Goal: Transaction & Acquisition: Purchase product/service

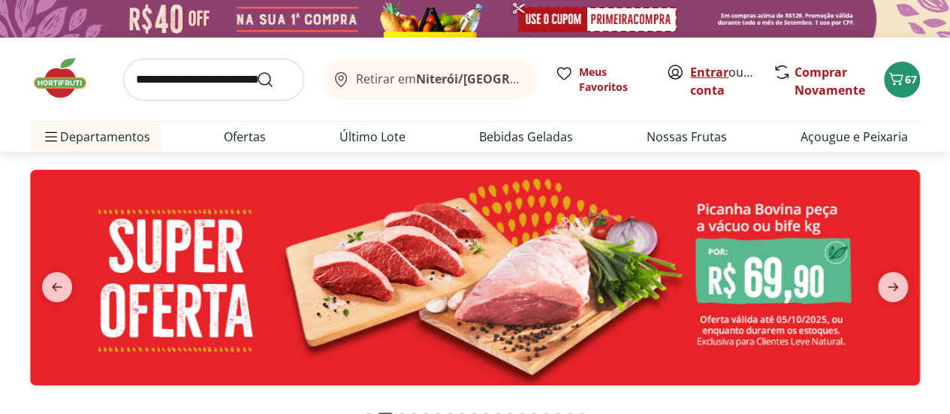
click at [704, 68] on link "Entrar" at bounding box center [709, 72] width 38 height 17
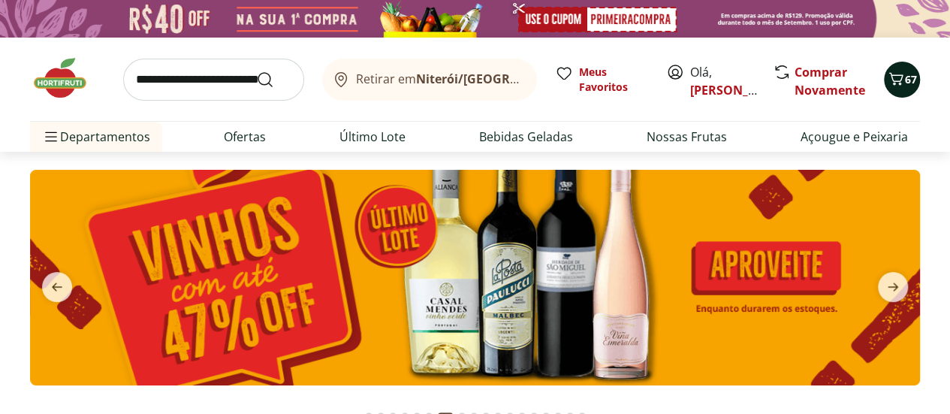
click at [901, 80] on icon "Carrinho" at bounding box center [896, 79] width 18 height 18
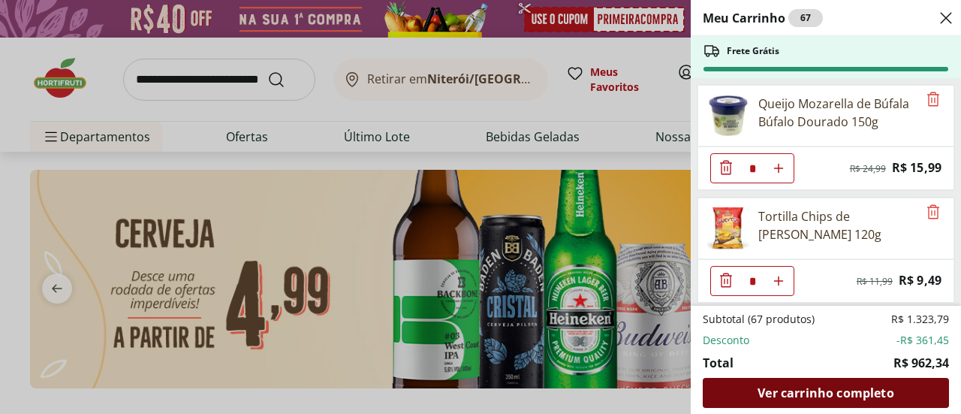
click at [854, 391] on span "Ver carrinho completo" at bounding box center [826, 393] width 136 height 12
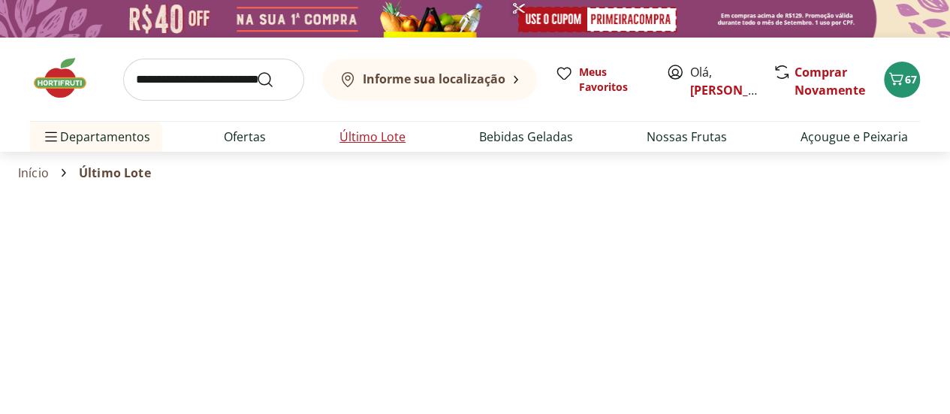
select select "**********"
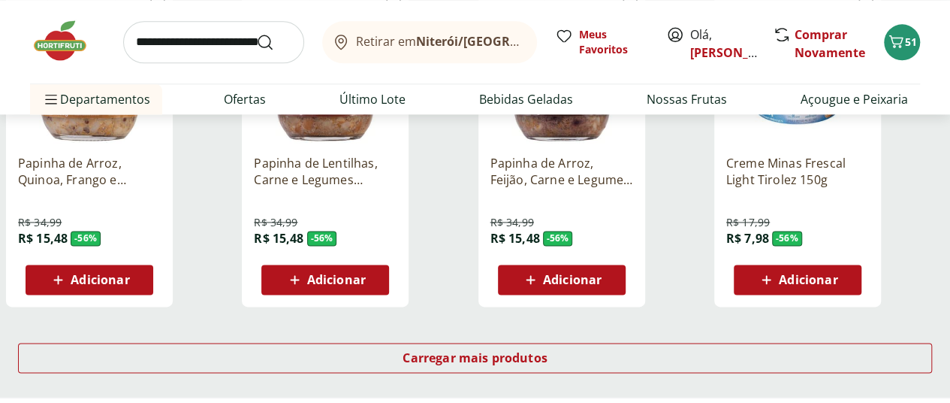
scroll to position [976, 0]
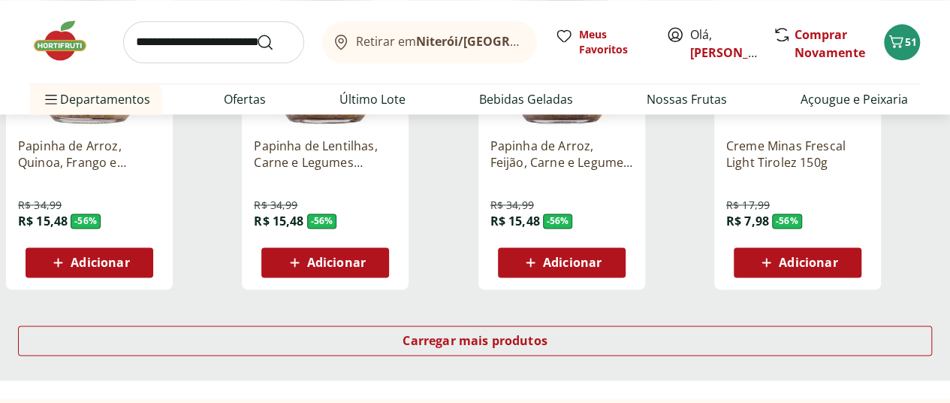
click at [837, 256] on span "Adicionar" at bounding box center [808, 262] width 59 height 12
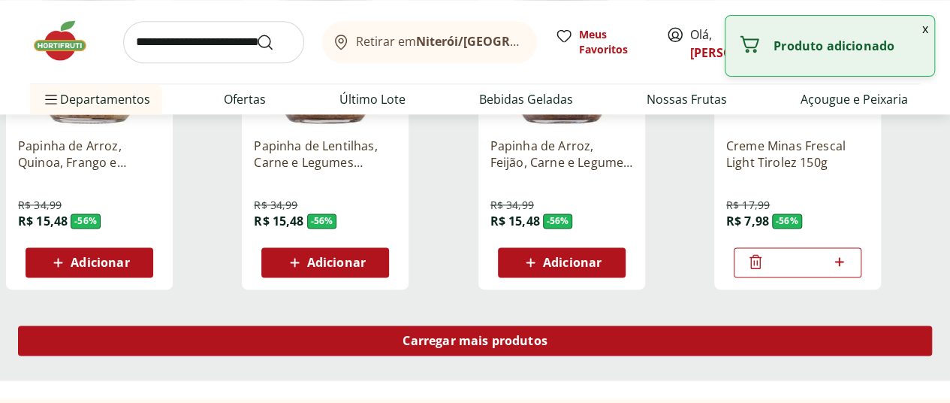
click at [548, 334] on span "Carregar mais produtos" at bounding box center [475, 340] width 145 height 12
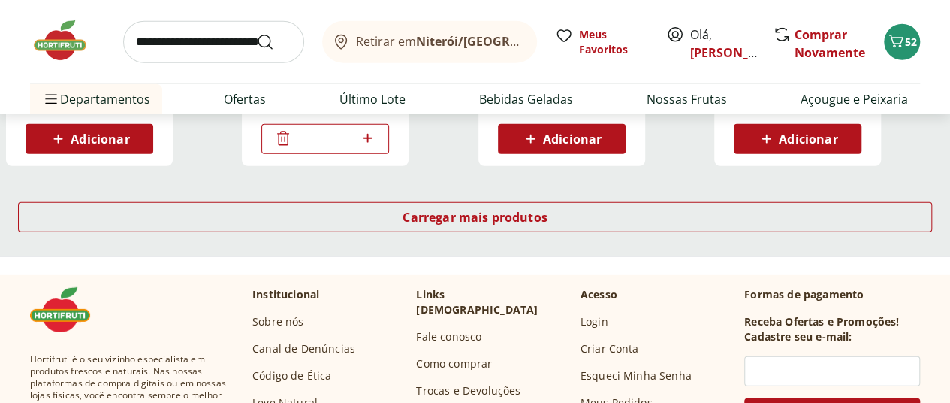
scroll to position [2103, 0]
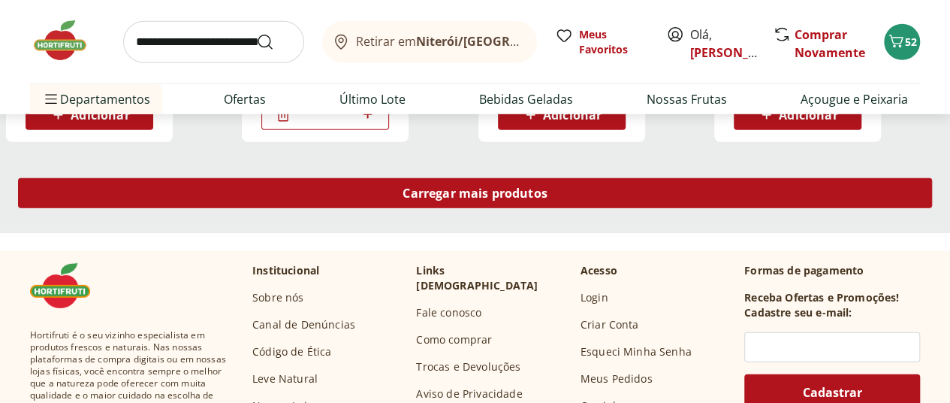
click at [548, 187] on span "Carregar mais produtos" at bounding box center [475, 193] width 145 height 12
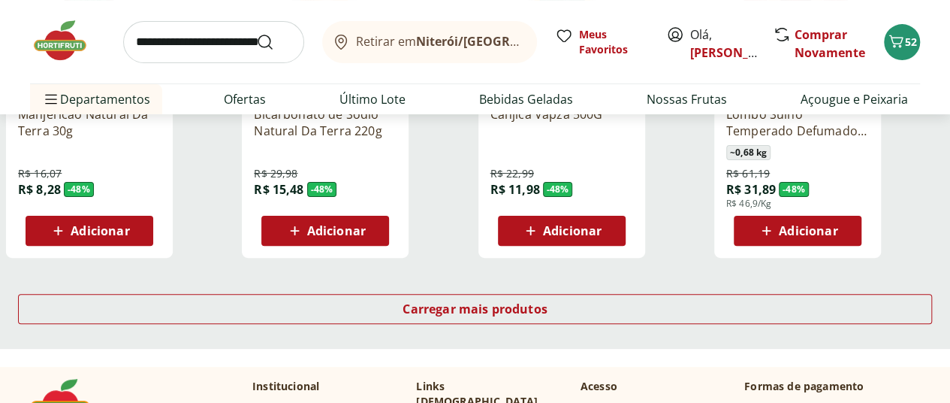
scroll to position [3004, 0]
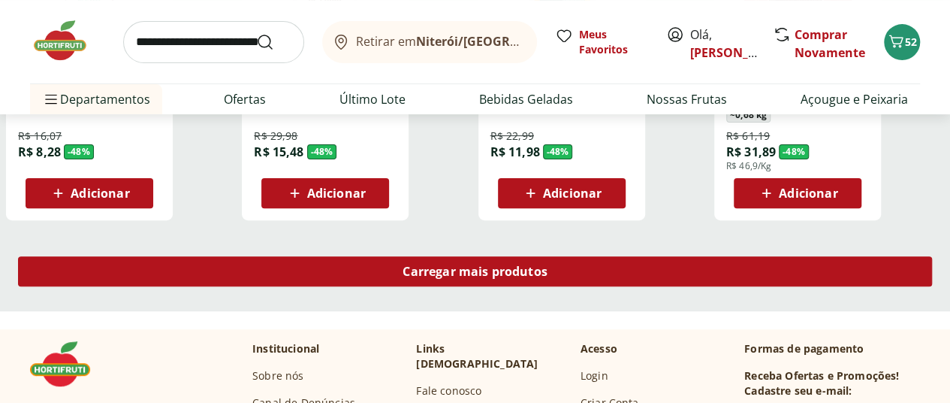
click at [548, 265] on span "Carregar mais produtos" at bounding box center [475, 271] width 145 height 12
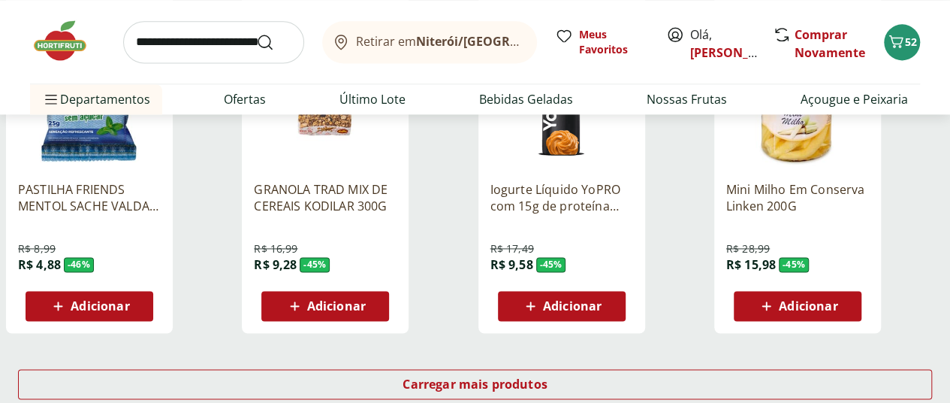
scroll to position [3981, 0]
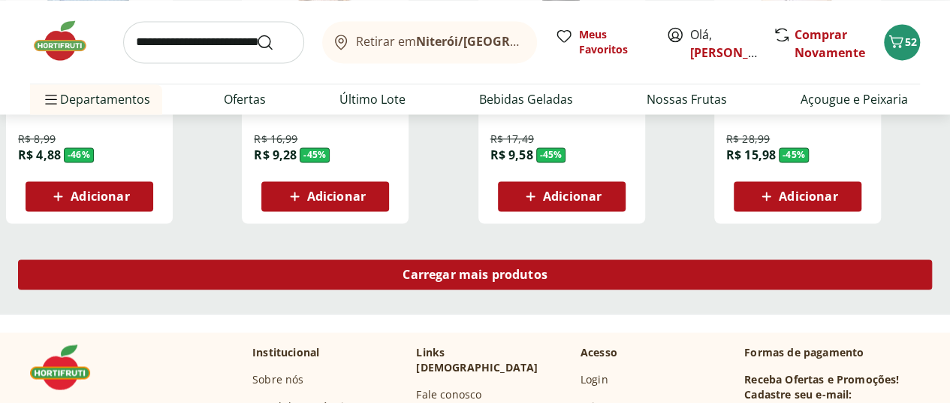
click at [548, 268] on span "Carregar mais produtos" at bounding box center [475, 274] width 145 height 12
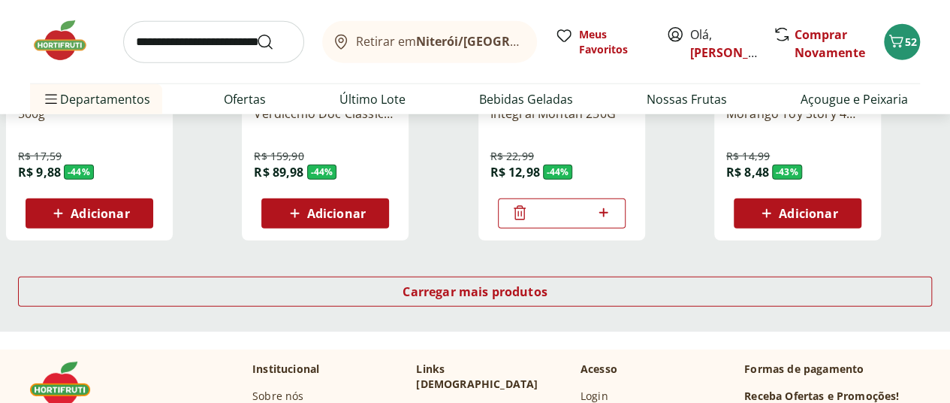
scroll to position [4957, 0]
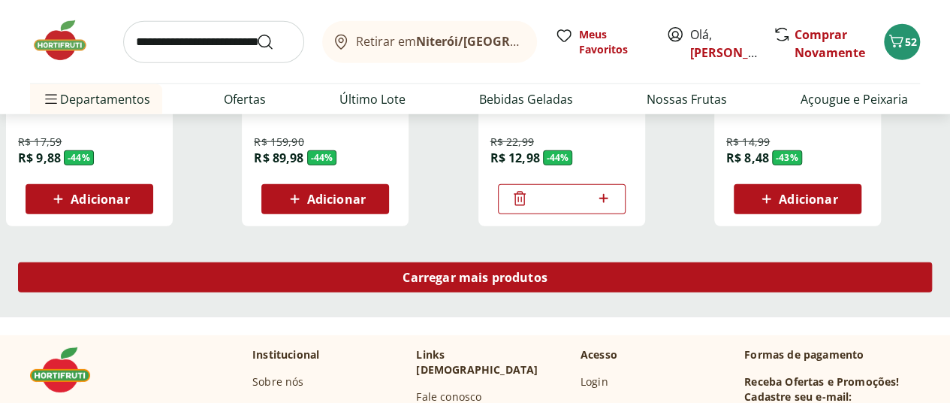
click at [599, 262] on div "Carregar mais produtos" at bounding box center [475, 277] width 914 height 30
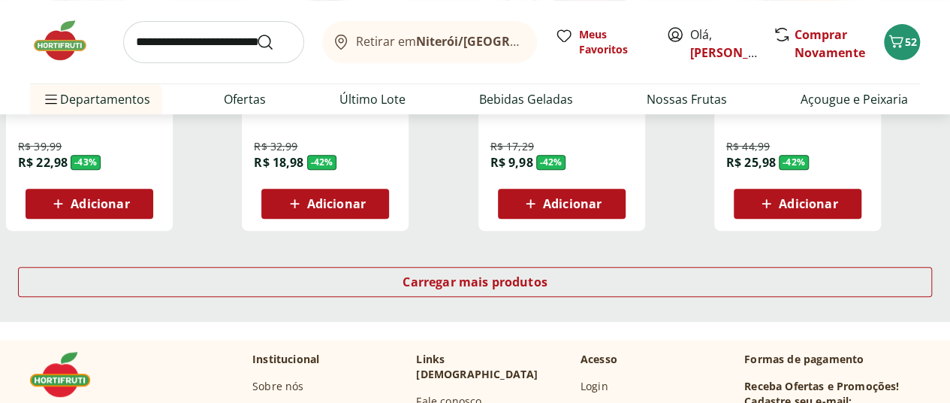
scroll to position [6008, 0]
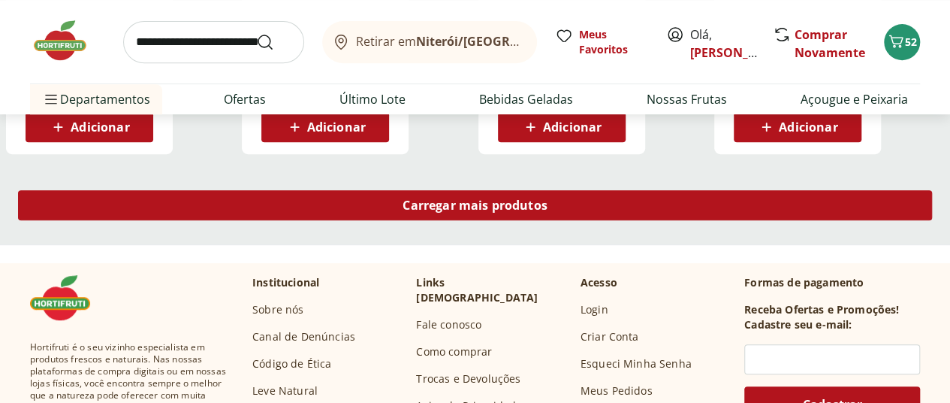
click at [548, 199] on span "Carregar mais produtos" at bounding box center [475, 205] width 145 height 12
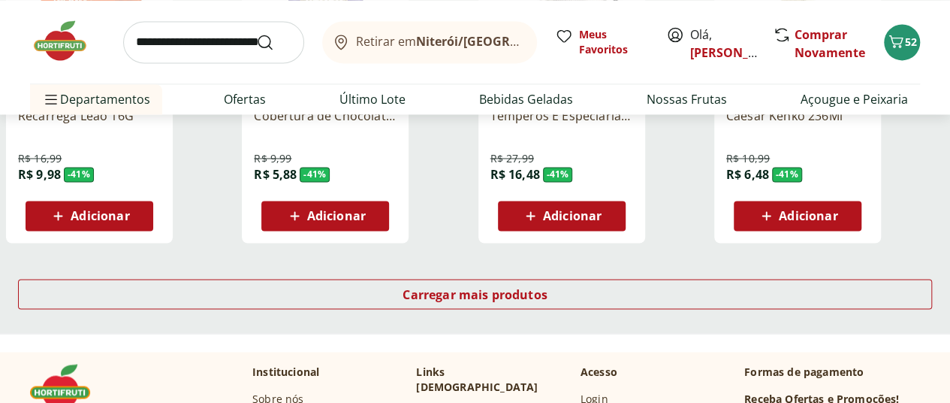
scroll to position [6910, 0]
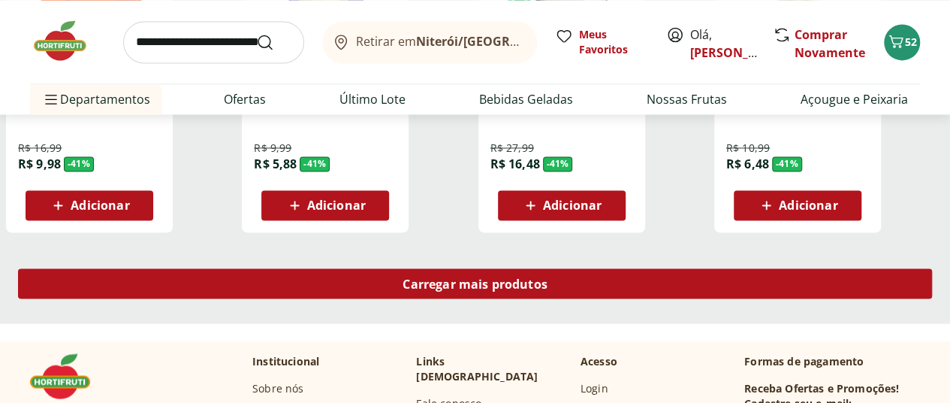
click at [651, 268] on div "Carregar mais produtos" at bounding box center [475, 283] width 914 height 30
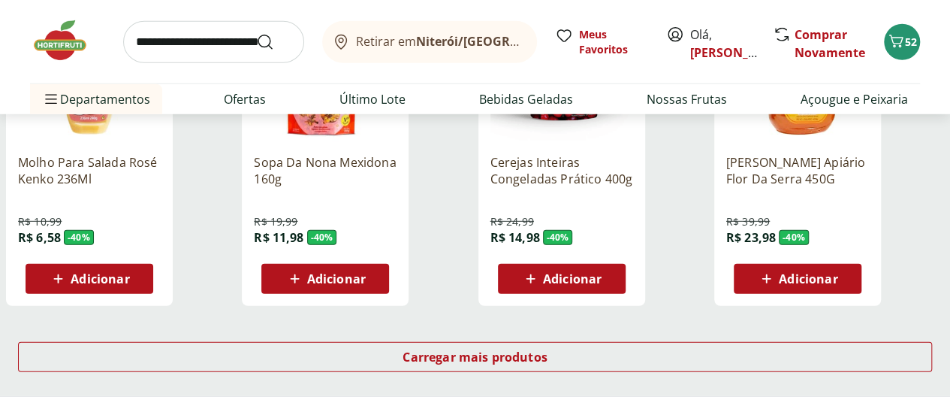
scroll to position [7886, 0]
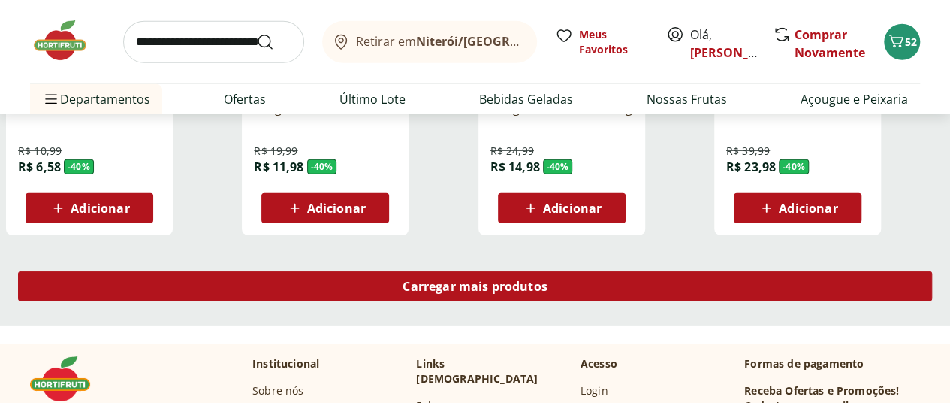
click at [548, 280] on span "Carregar mais produtos" at bounding box center [475, 286] width 145 height 12
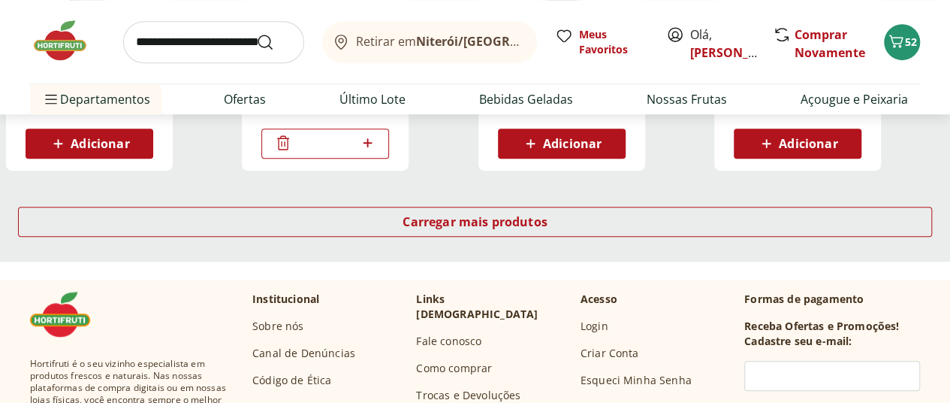
scroll to position [8938, 0]
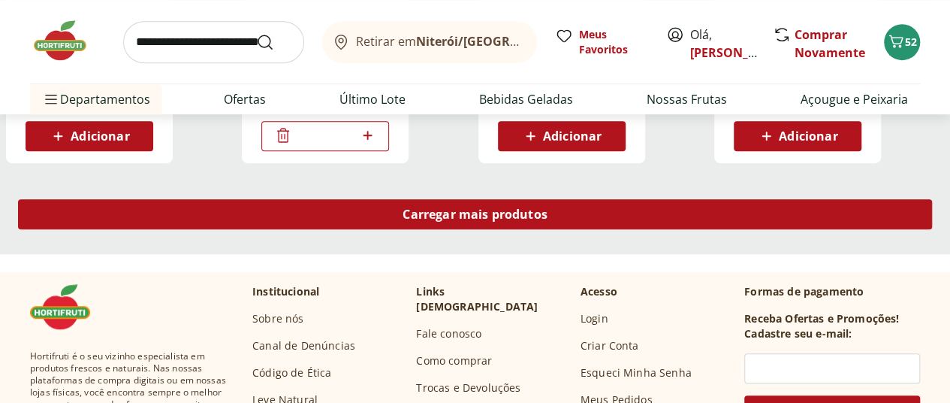
click at [548, 208] on span "Carregar mais produtos" at bounding box center [475, 214] width 145 height 12
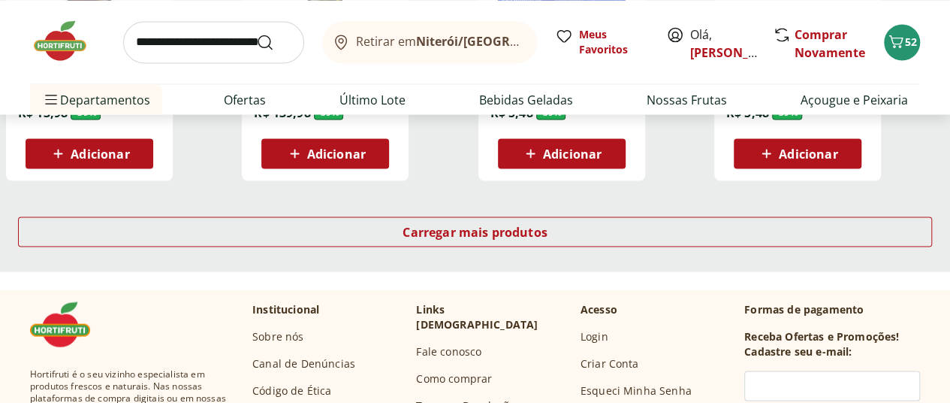
scroll to position [9914, 0]
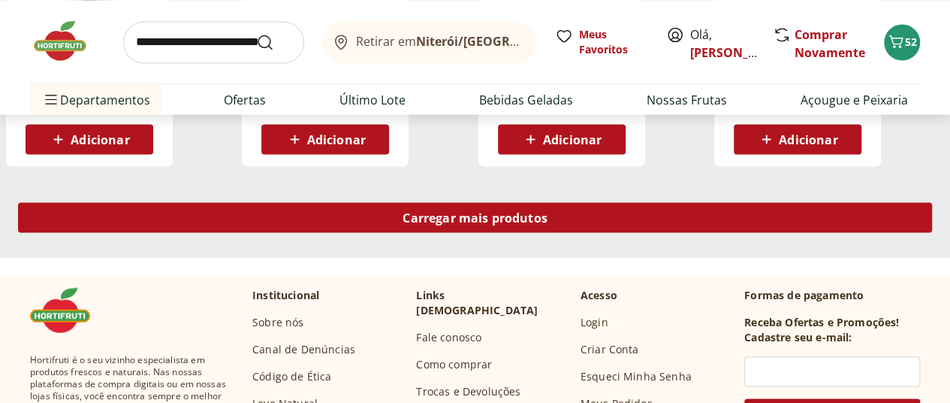
click at [548, 211] on span "Carregar mais produtos" at bounding box center [475, 217] width 145 height 12
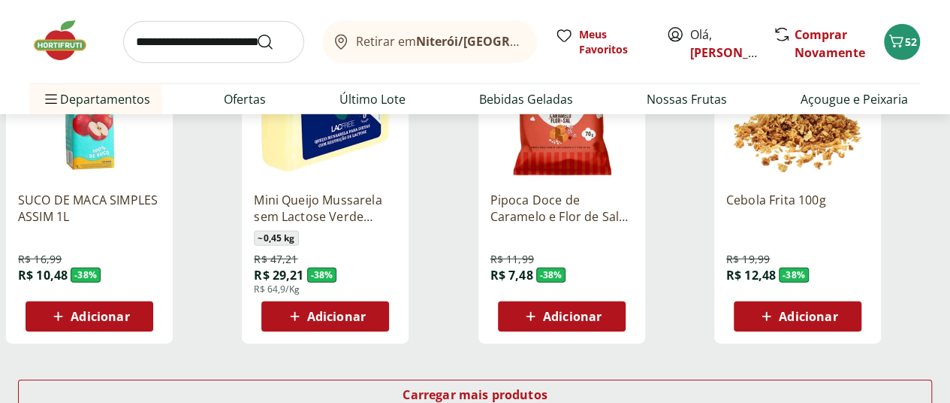
scroll to position [10740, 0]
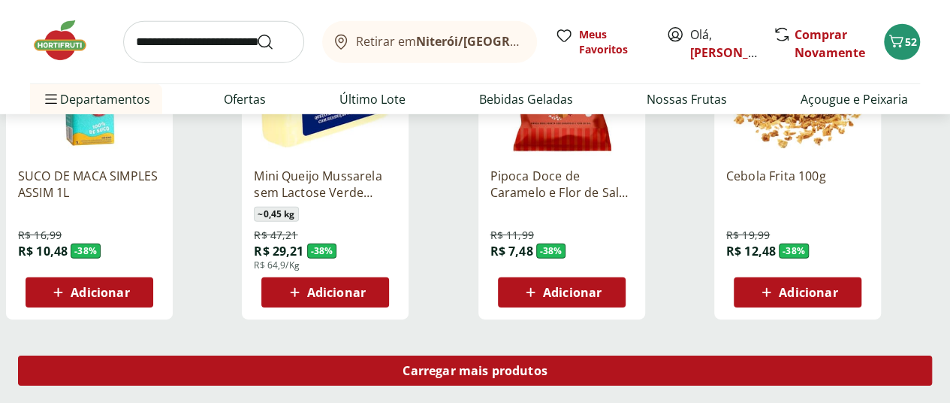
click at [548, 364] on span "Carregar mais produtos" at bounding box center [475, 370] width 145 height 12
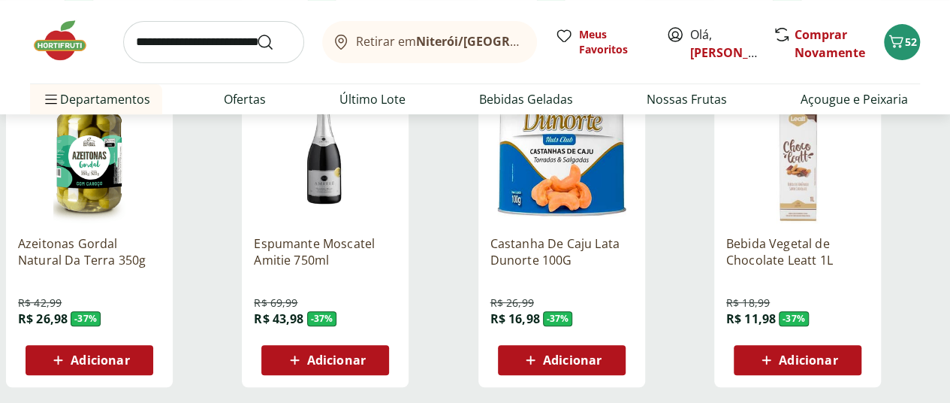
scroll to position [11792, 0]
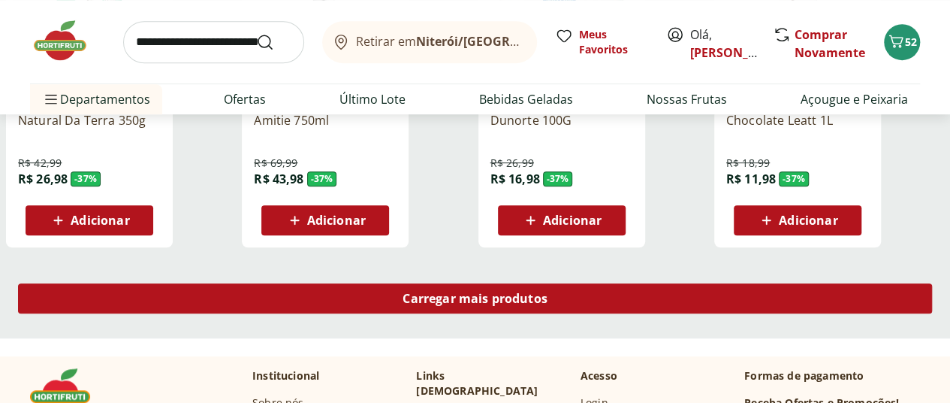
click at [548, 292] on span "Carregar mais produtos" at bounding box center [475, 298] width 145 height 12
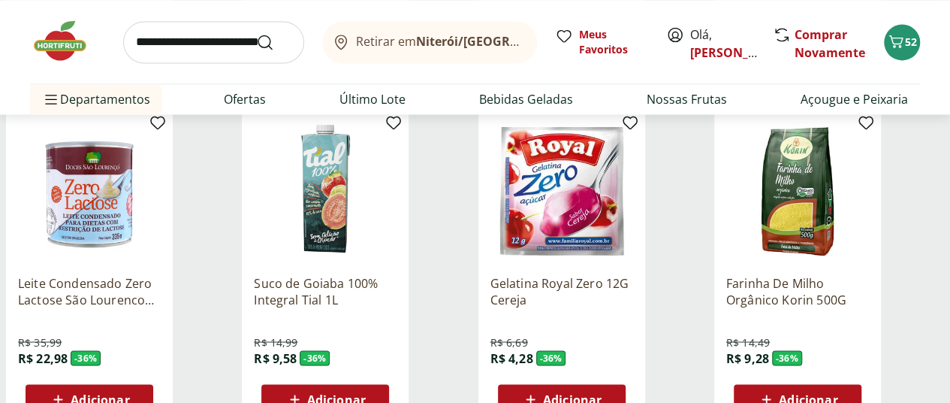
scroll to position [12693, 0]
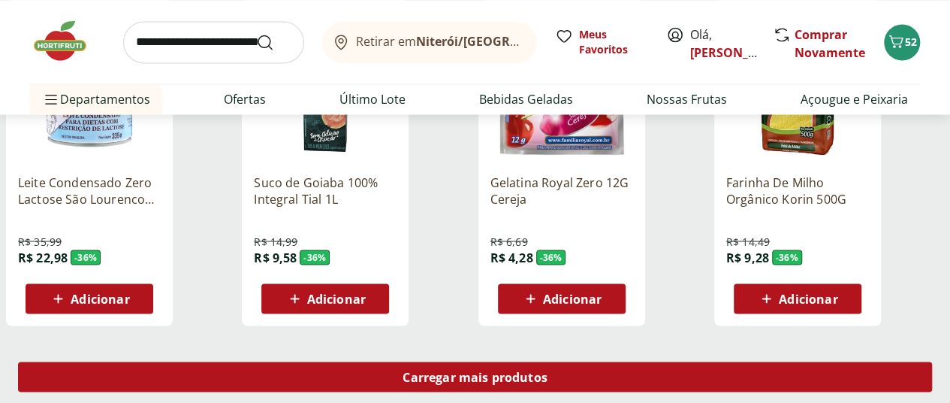
click at [548, 370] on span "Carregar mais produtos" at bounding box center [475, 376] width 145 height 12
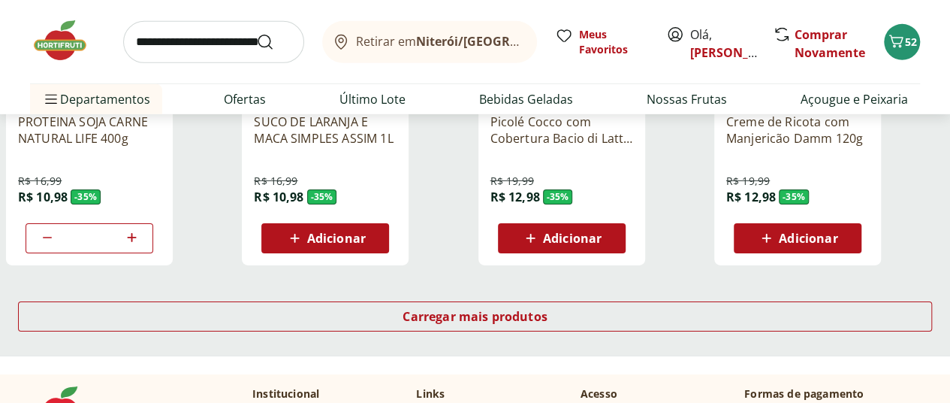
scroll to position [13820, 0]
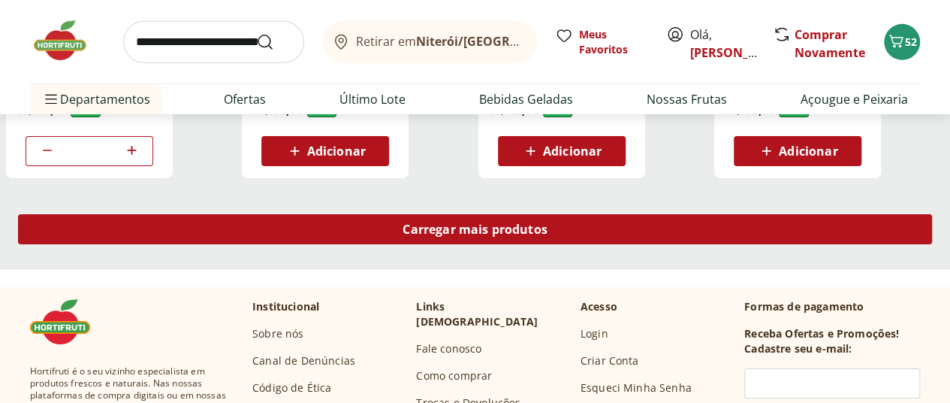
click at [628, 214] on div "Carregar mais produtos" at bounding box center [475, 229] width 914 height 30
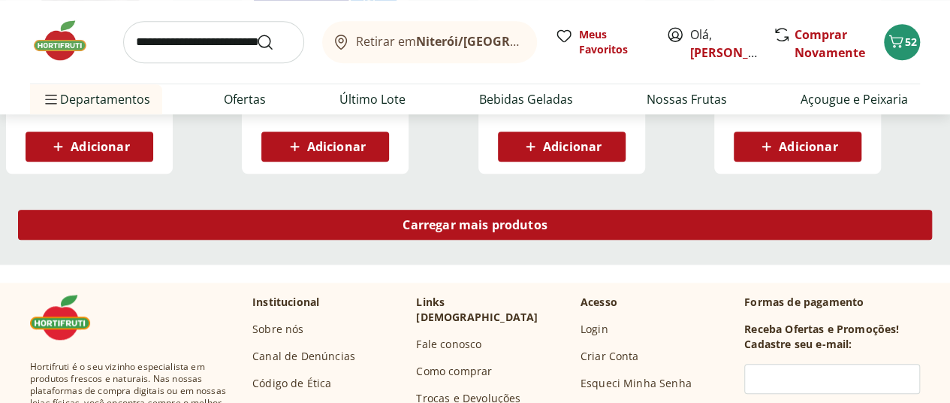
scroll to position [14871, 0]
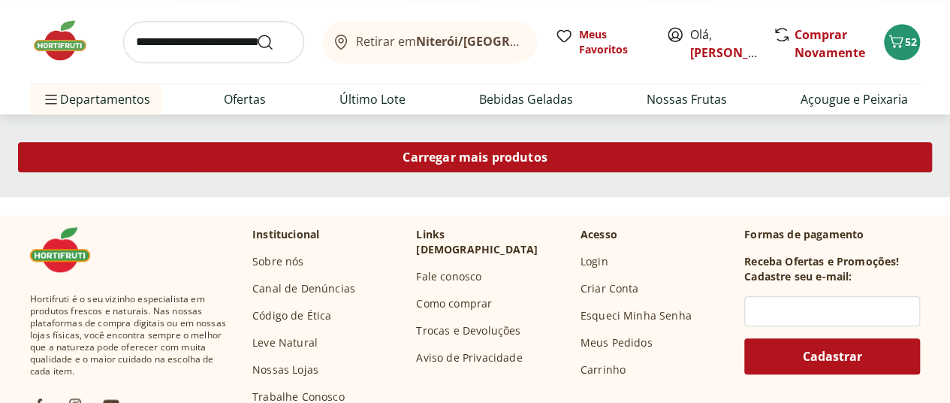
click at [625, 142] on div "Carregar mais produtos" at bounding box center [475, 157] width 914 height 30
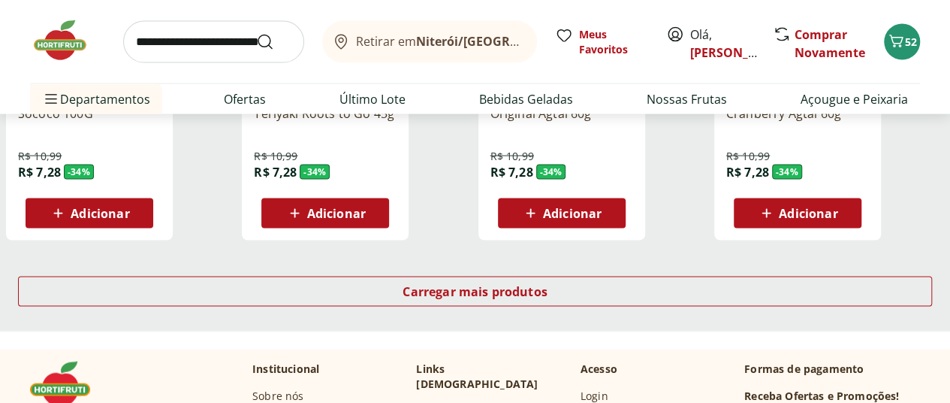
scroll to position [15772, 0]
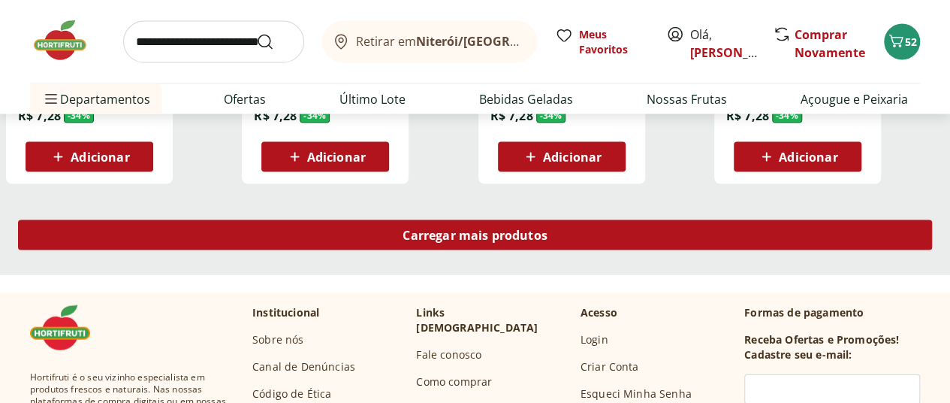
click at [548, 229] on span "Carregar mais produtos" at bounding box center [475, 235] width 145 height 12
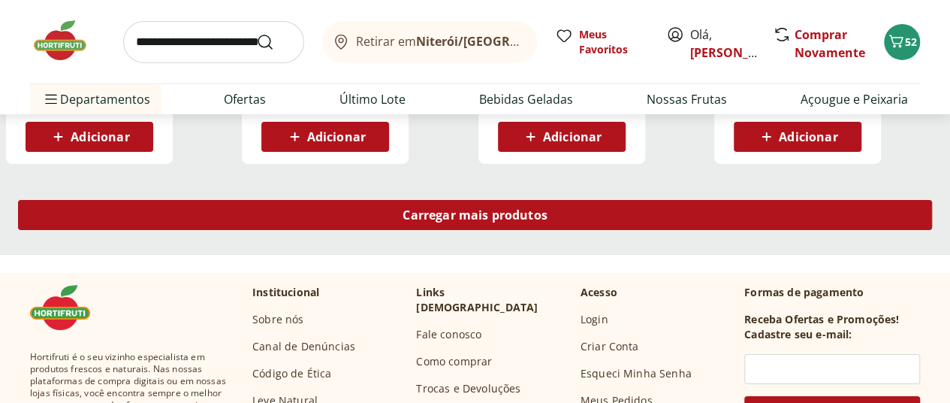
scroll to position [16749, 0]
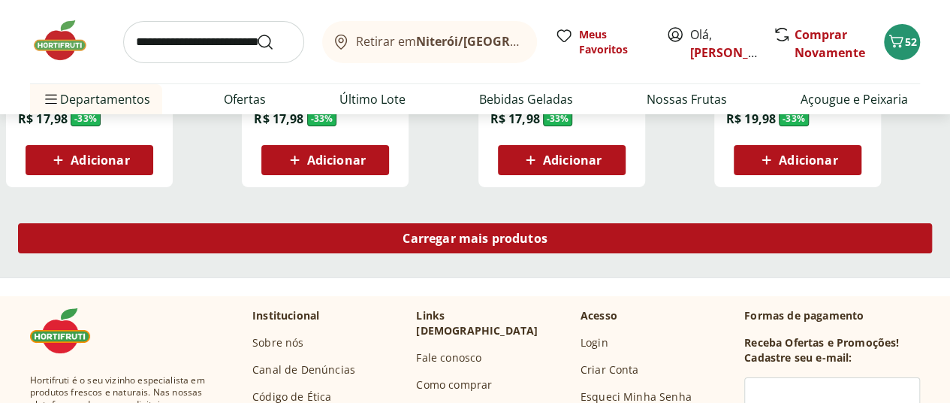
click at [548, 232] on span "Carregar mais produtos" at bounding box center [475, 238] width 145 height 12
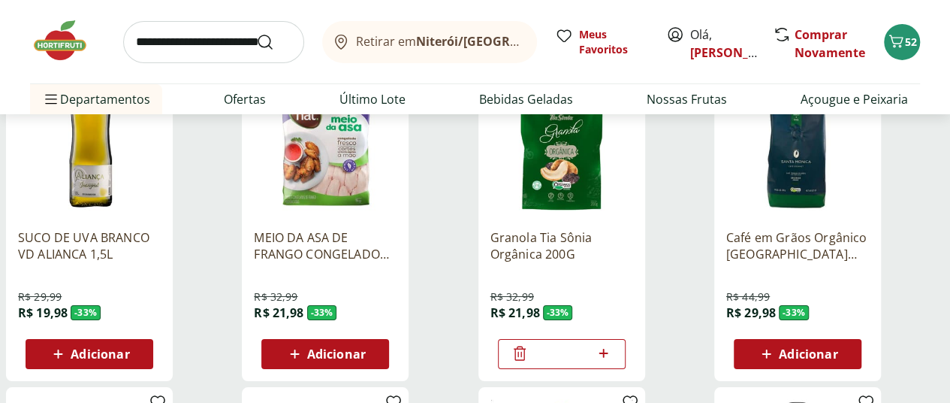
scroll to position [16899, 0]
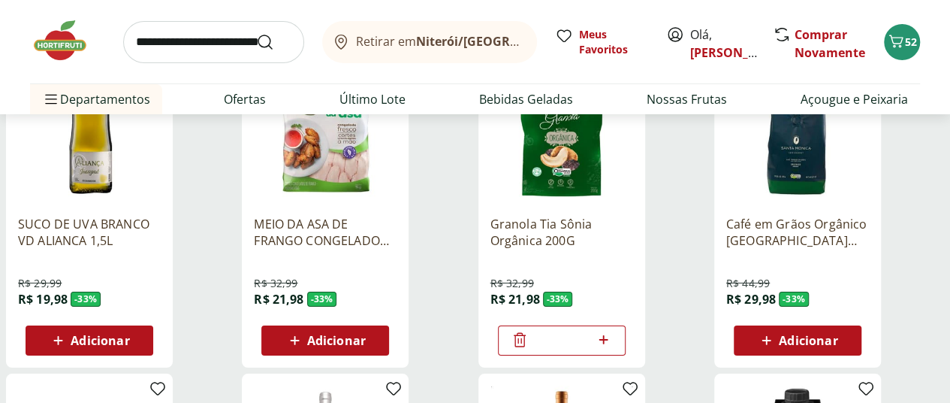
drag, startPoint x: 868, startPoint y: 293, endPoint x: 853, endPoint y: 273, distance: 24.6
click at [837, 334] on span "Adicionar" at bounding box center [808, 340] width 59 height 12
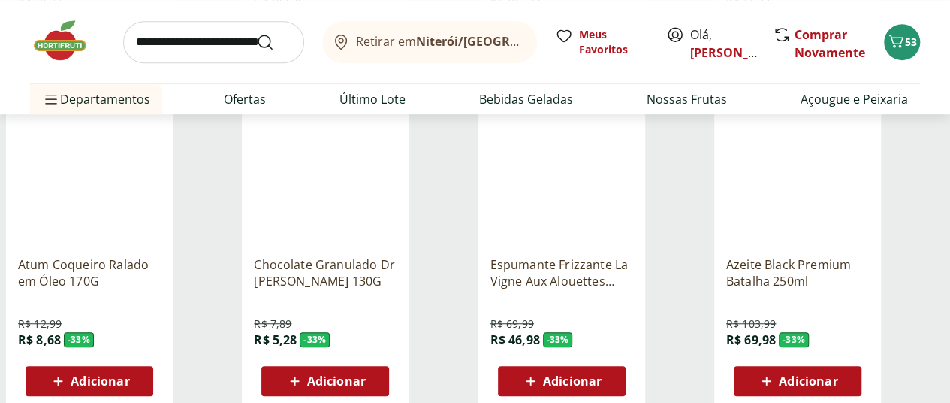
scroll to position [17650, 0]
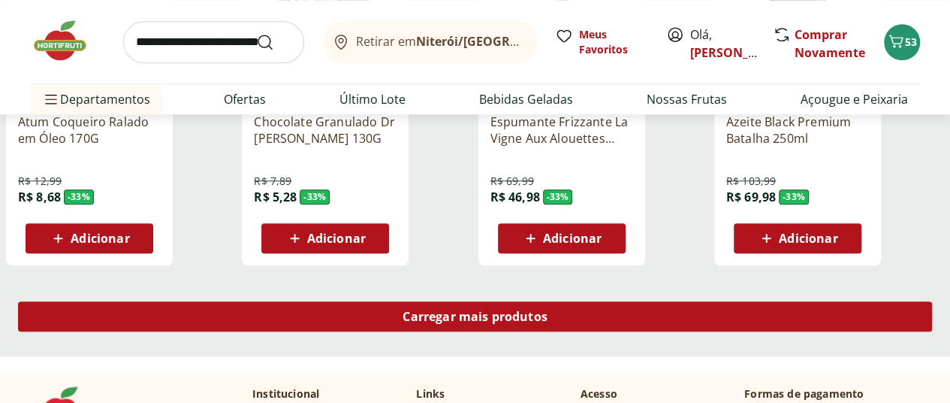
click at [548, 310] on span "Carregar mais produtos" at bounding box center [475, 316] width 145 height 12
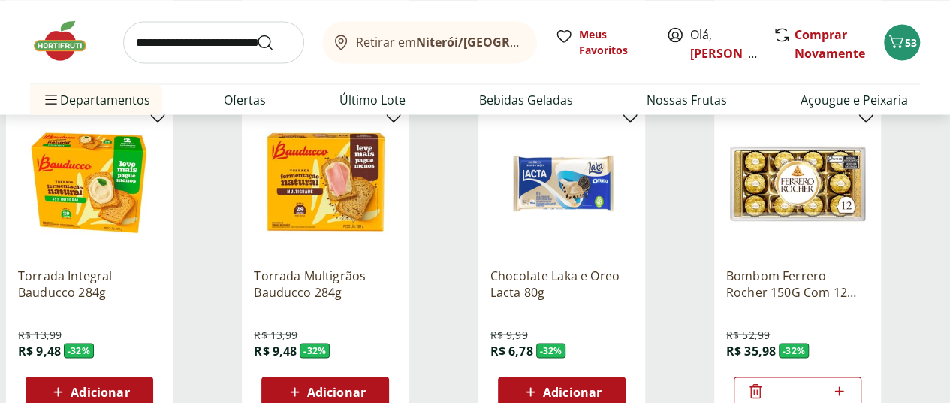
scroll to position [18777, 0]
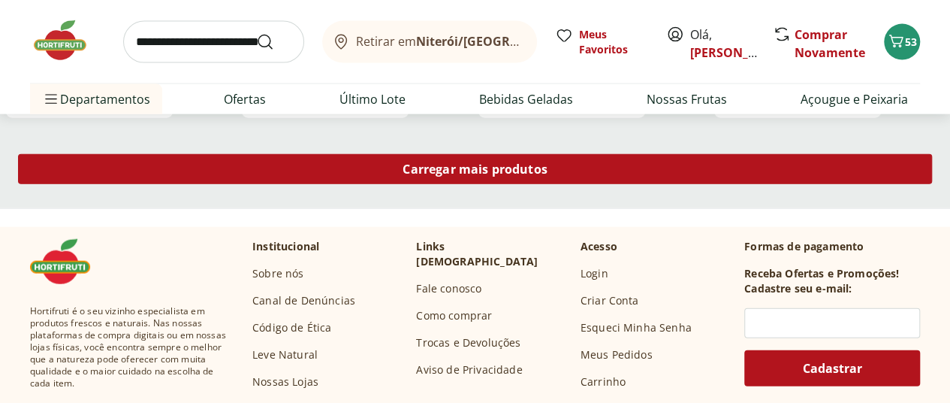
click at [548, 163] on span "Carregar mais produtos" at bounding box center [475, 169] width 145 height 12
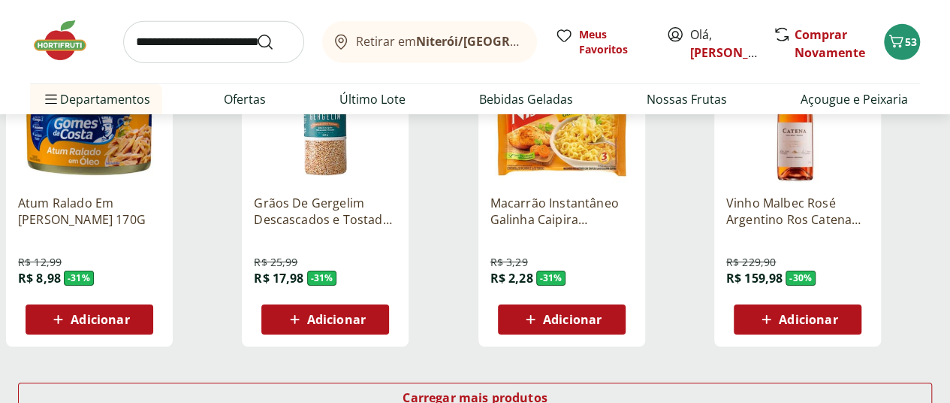
scroll to position [19603, 0]
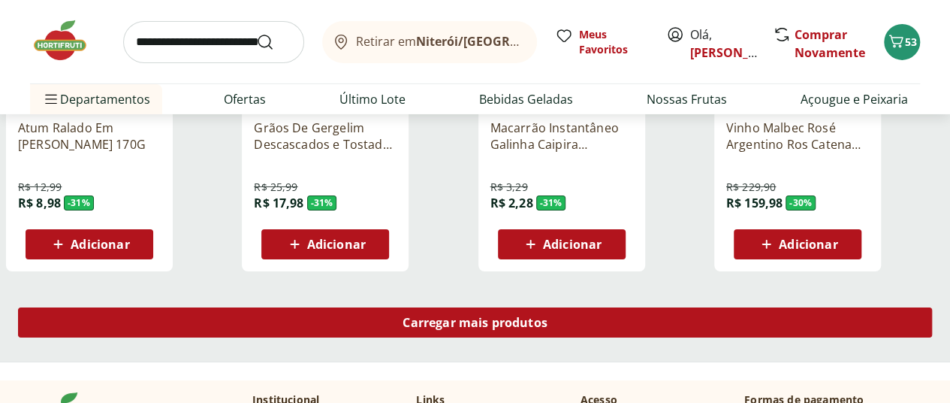
click at [548, 316] on span "Carregar mais produtos" at bounding box center [475, 322] width 145 height 12
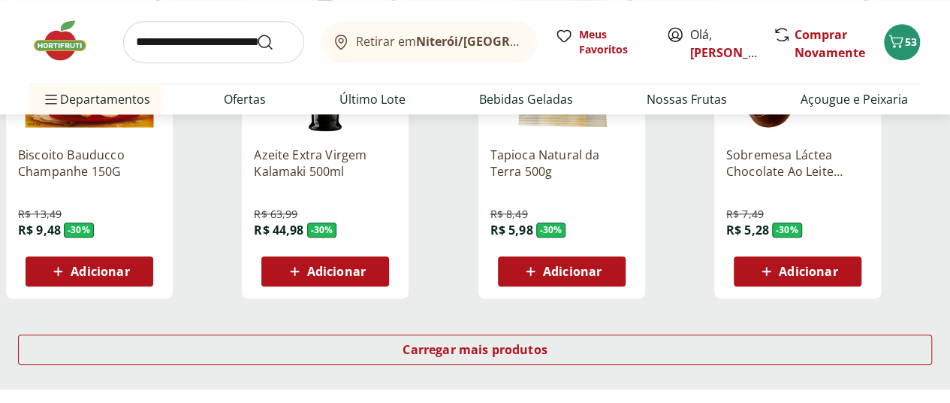
scroll to position [20654, 0]
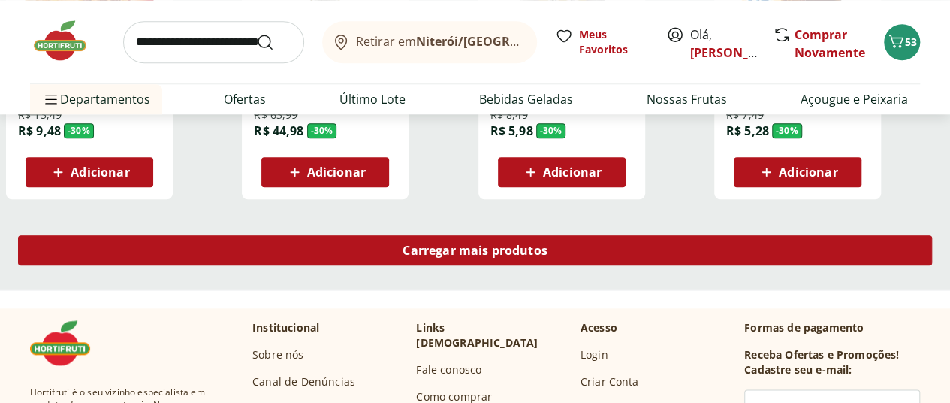
click at [548, 244] on span "Carregar mais produtos" at bounding box center [475, 250] width 145 height 12
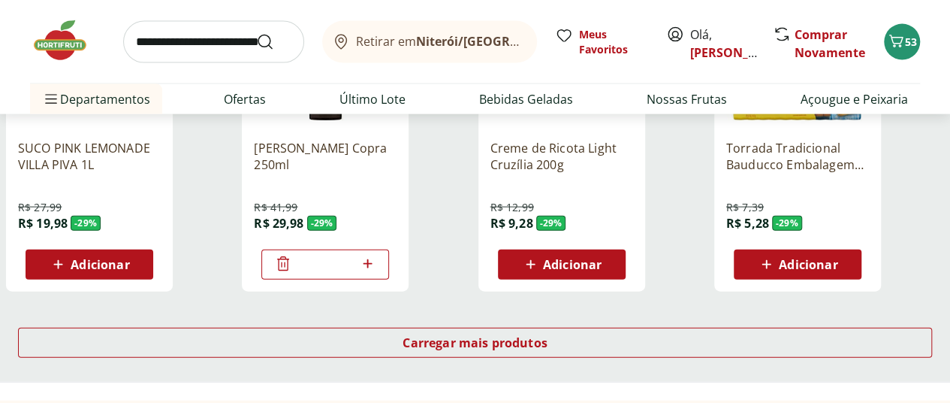
scroll to position [21555, 0]
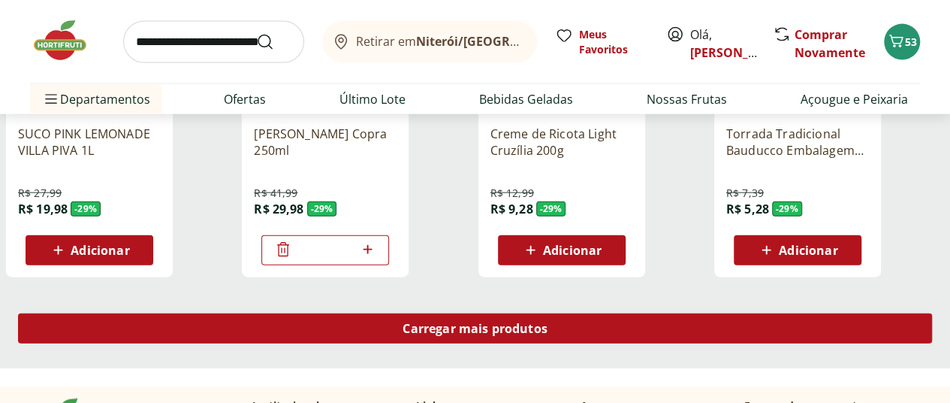
click at [548, 322] on span "Carregar mais produtos" at bounding box center [475, 328] width 145 height 12
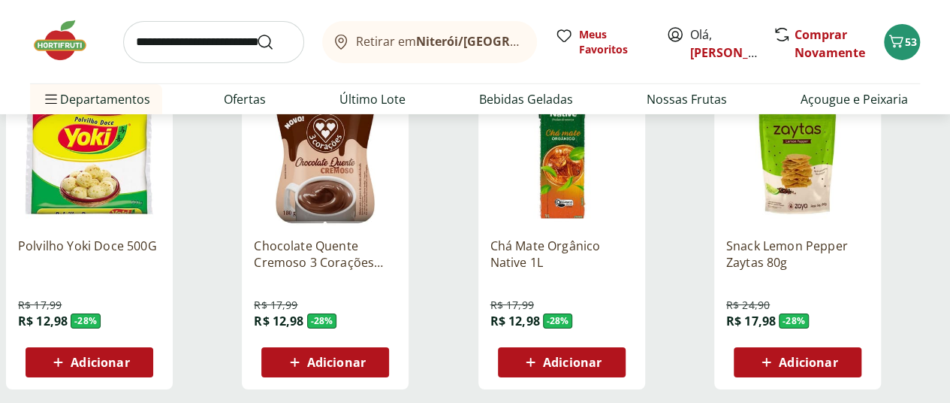
scroll to position [22457, 0]
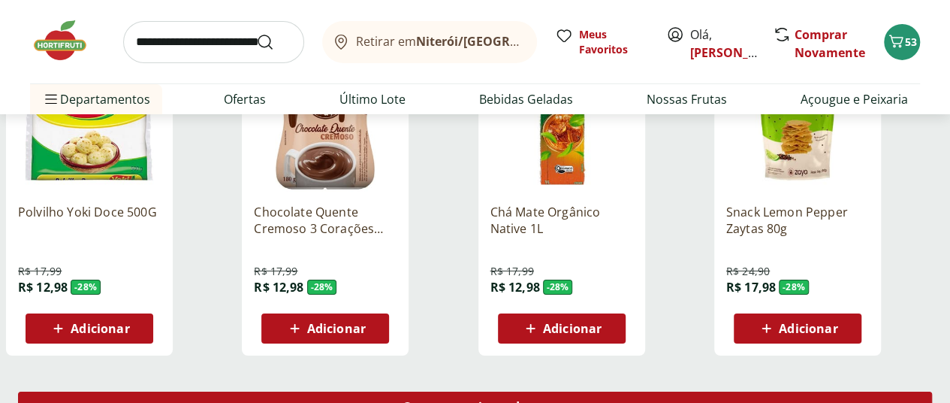
click at [548, 400] on span "Carregar mais produtos" at bounding box center [475, 406] width 145 height 12
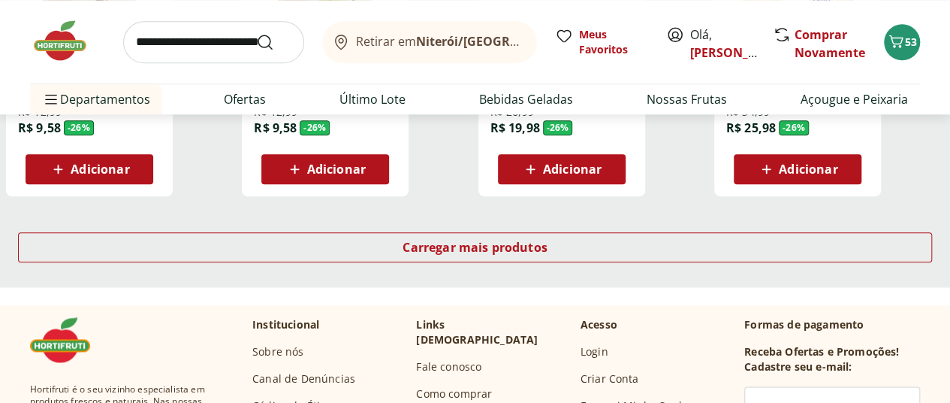
scroll to position [23583, 0]
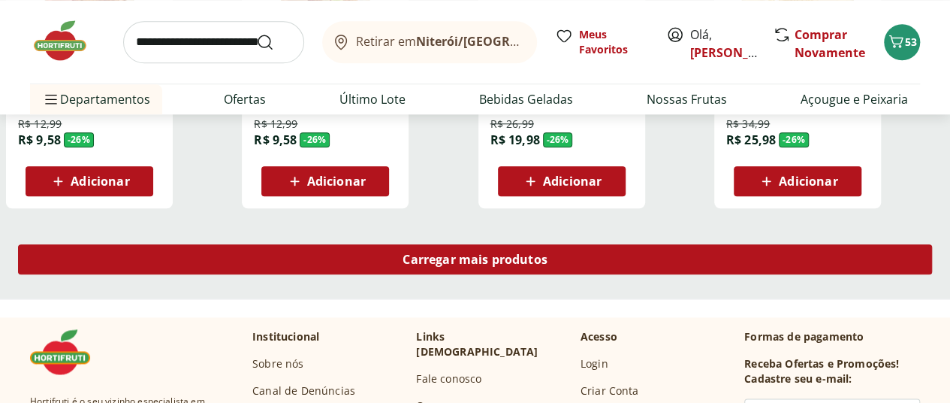
click at [548, 253] on span "Carregar mais produtos" at bounding box center [475, 259] width 145 height 12
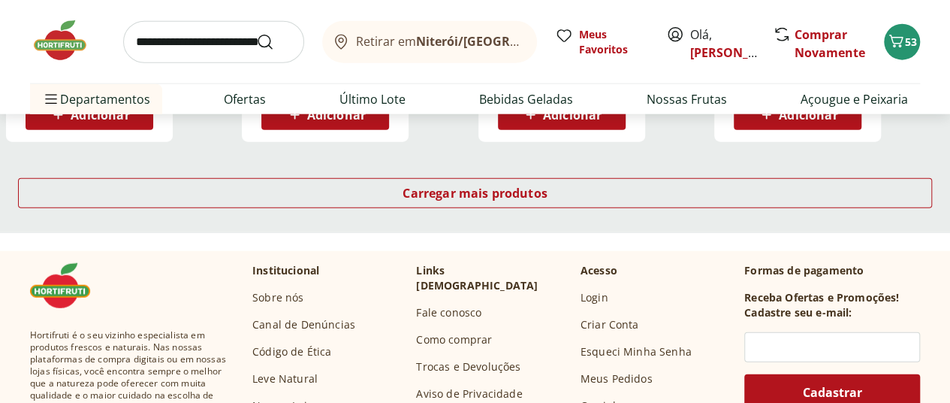
scroll to position [24635, 0]
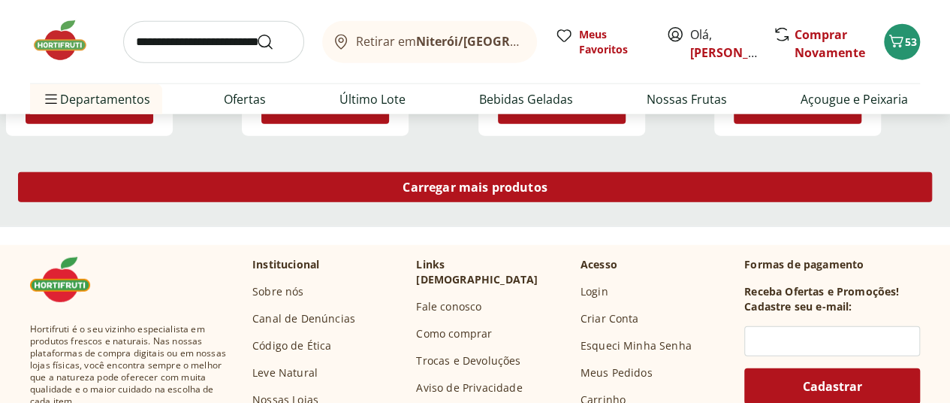
click at [548, 181] on span "Carregar mais produtos" at bounding box center [475, 187] width 145 height 12
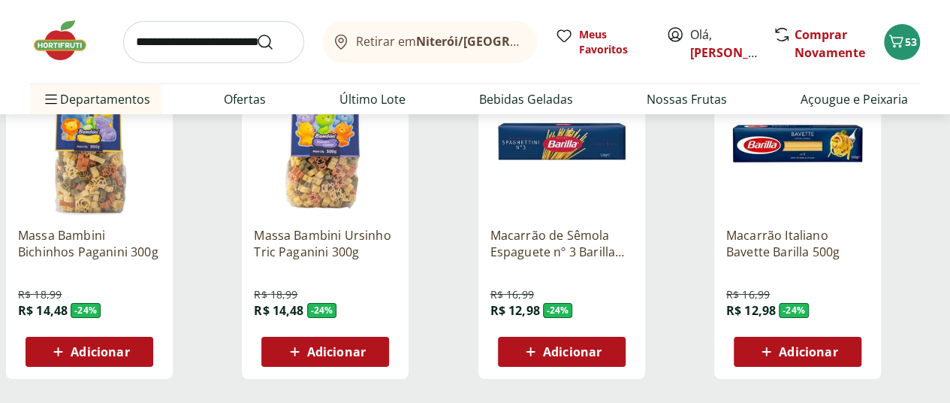
scroll to position [25386, 0]
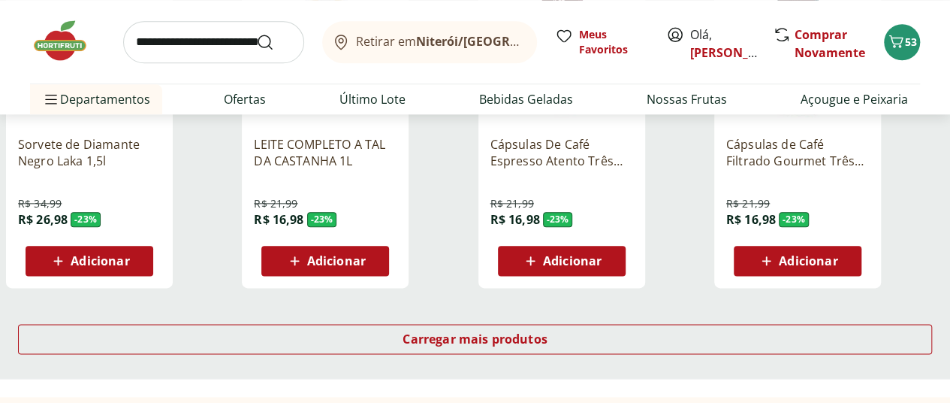
scroll to position [26512, 0]
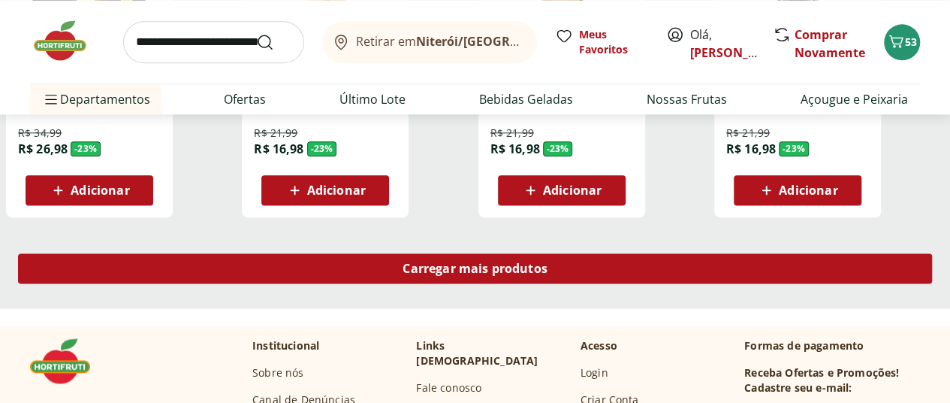
click at [548, 262] on span "Carregar mais produtos" at bounding box center [475, 268] width 145 height 12
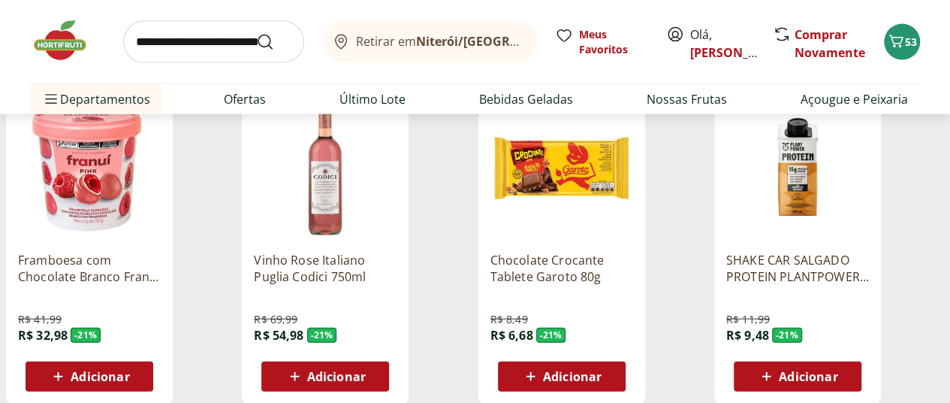
scroll to position [27339, 0]
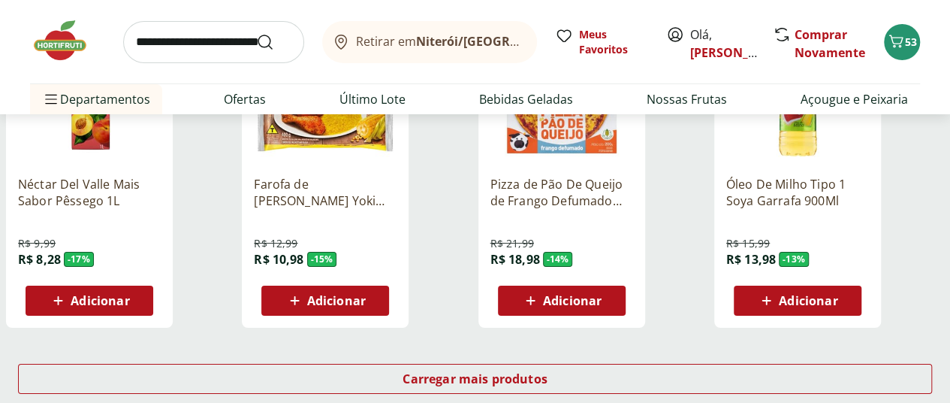
scroll to position [28390, 0]
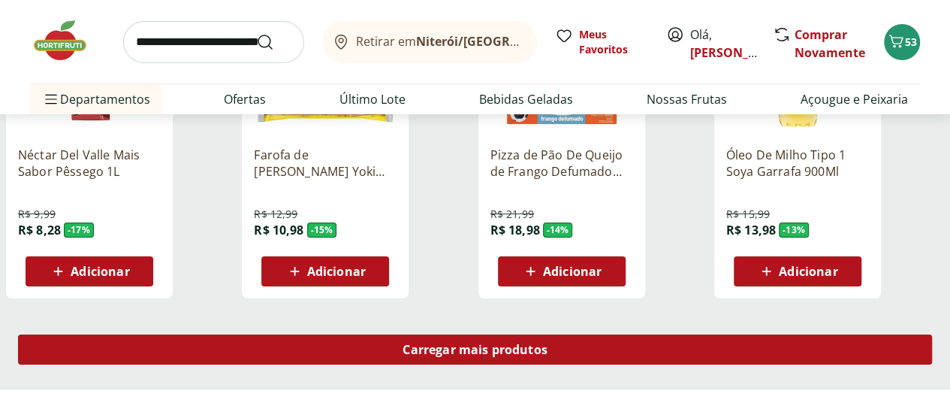
click at [548, 343] on span "Carregar mais produtos" at bounding box center [475, 349] width 145 height 12
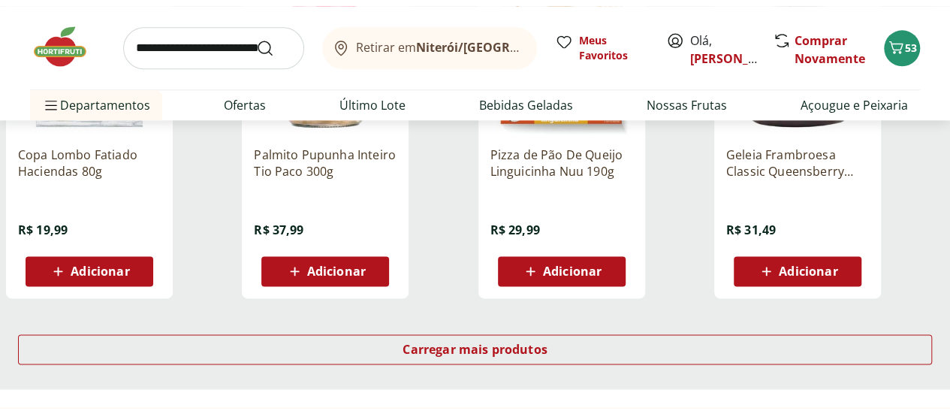
scroll to position [29442, 0]
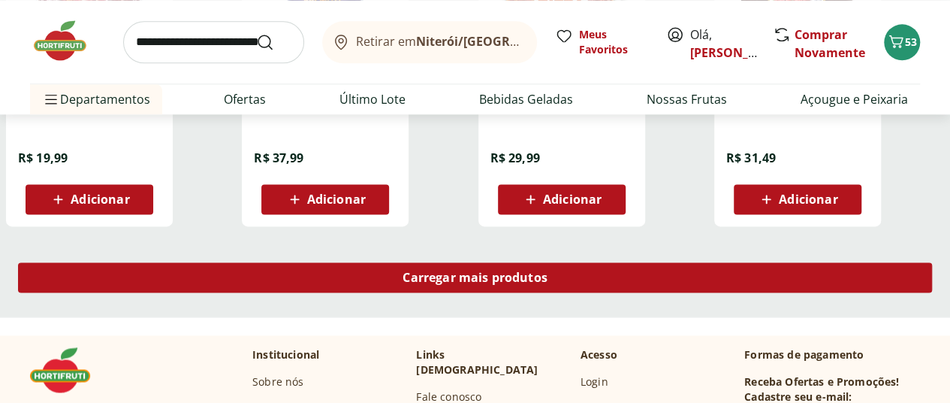
click at [548, 271] on span "Carregar mais produtos" at bounding box center [475, 277] width 145 height 12
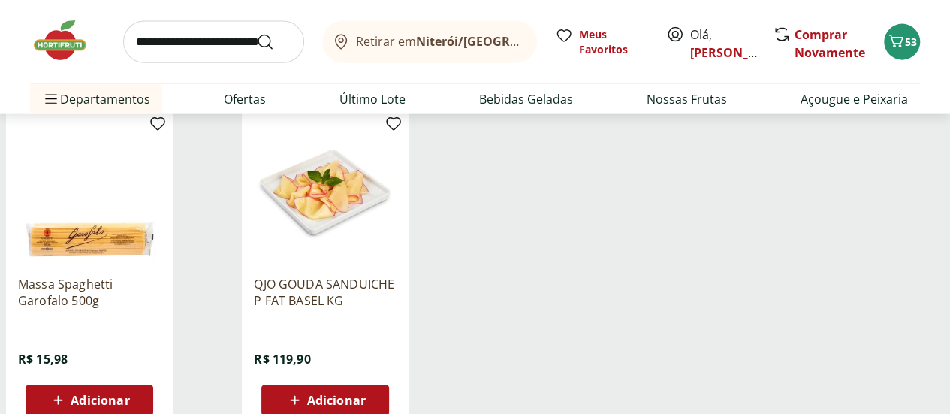
scroll to position [30268, 0]
